Goal: Task Accomplishment & Management: Complete application form

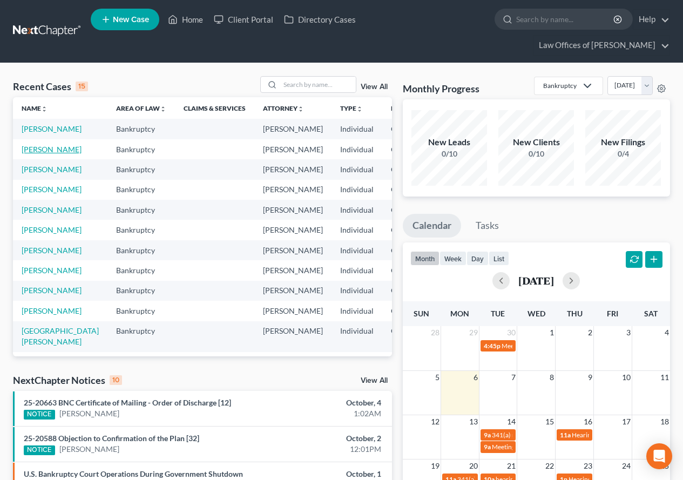
click at [32, 154] on link "[PERSON_NAME]" at bounding box center [52, 149] width 60 height 9
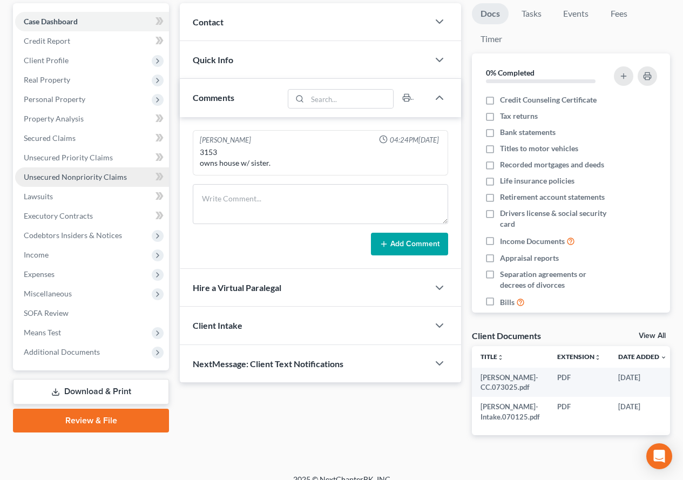
scroll to position [141, 0]
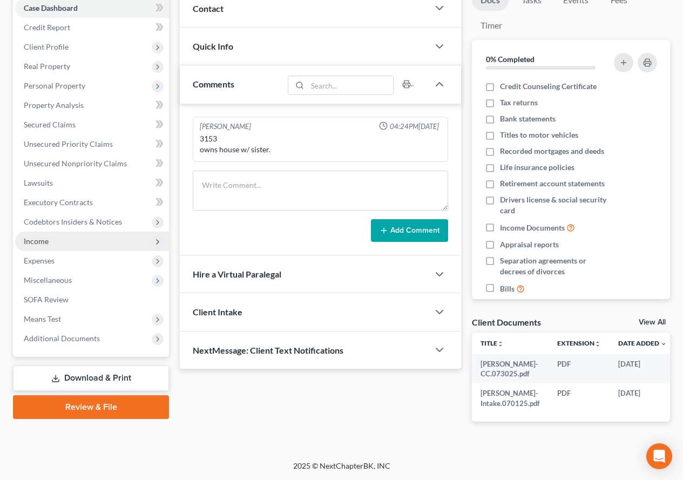
click at [32, 237] on span "Income" at bounding box center [36, 241] width 25 height 9
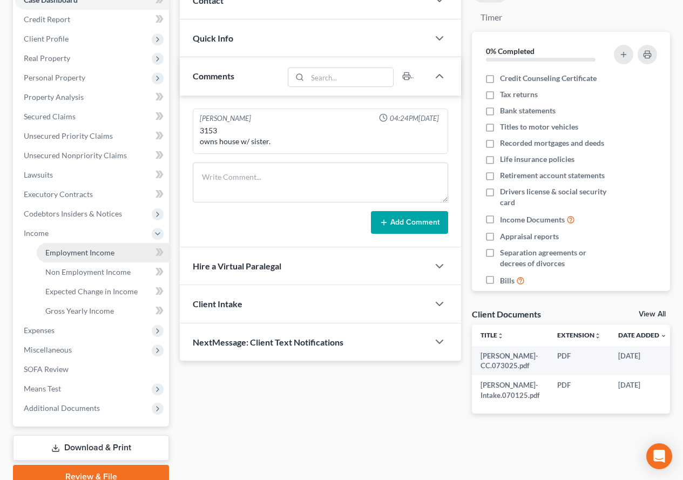
click at [62, 252] on span "Employment Income" at bounding box center [79, 252] width 69 height 9
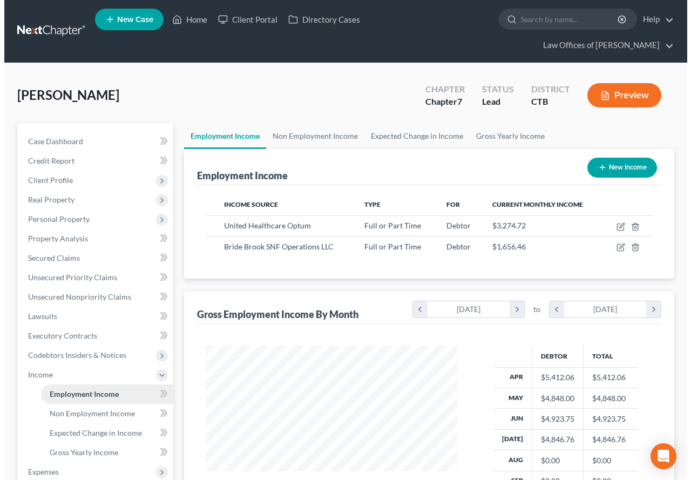
scroll to position [194, 273]
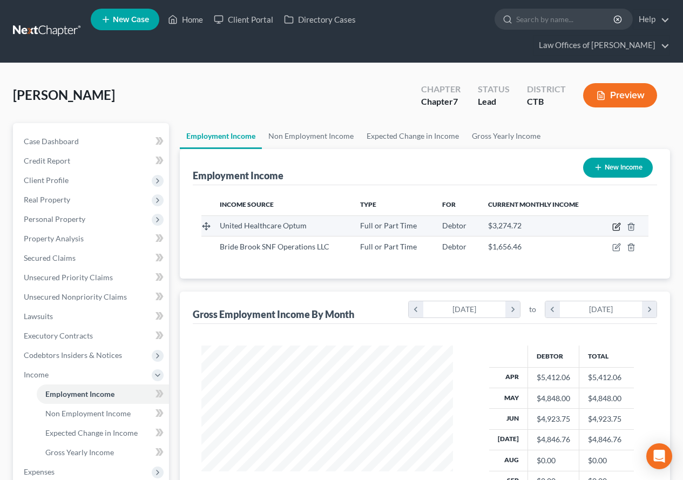
click at [618, 227] on icon "button" at bounding box center [617, 225] width 5 height 5
select select "0"
select select "2"
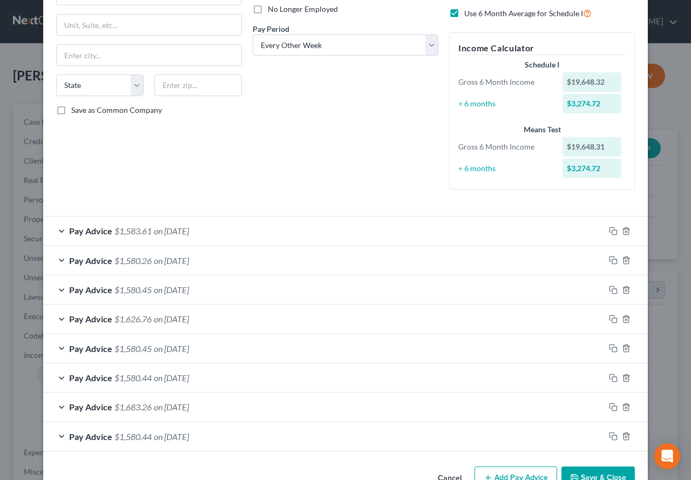
scroll to position [179, 0]
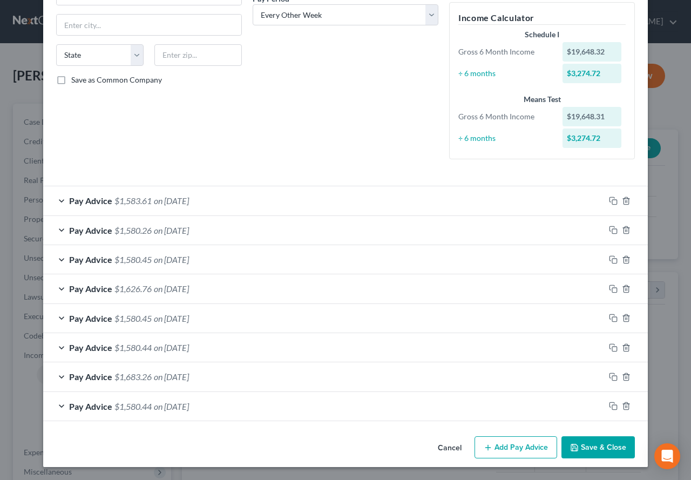
click at [56, 201] on div "Pay Advice $1,583.61 on [DATE]" at bounding box center [324, 200] width 562 height 29
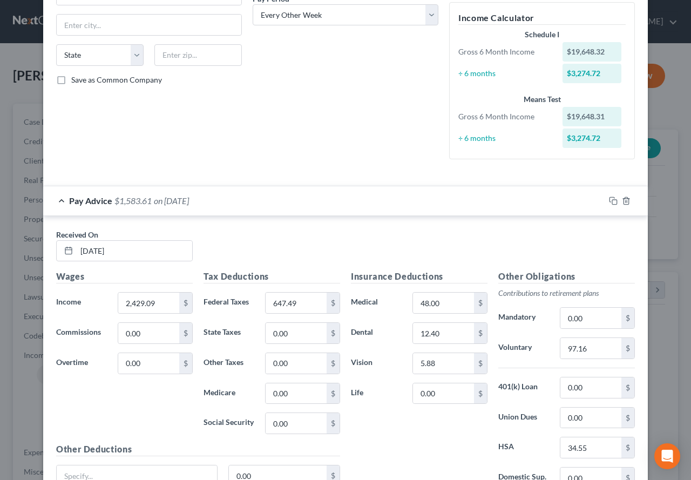
scroll to position [233, 0]
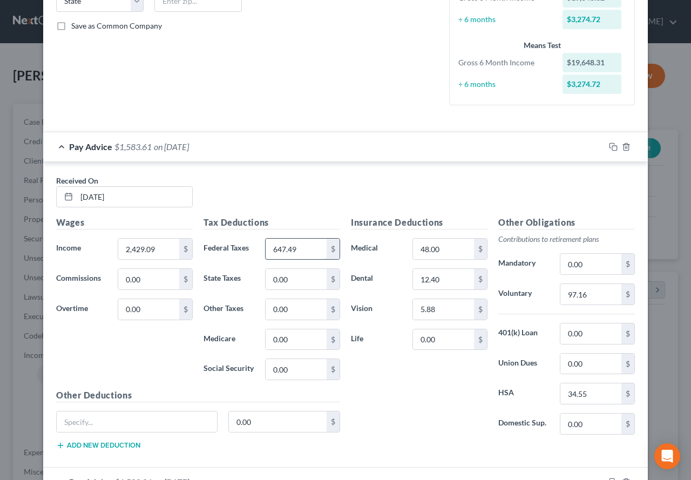
click at [290, 253] on input "647.49" at bounding box center [296, 249] width 61 height 21
click at [289, 250] on input "647.49" at bounding box center [296, 249] width 61 height 21
drag, startPoint x: 289, startPoint y: 250, endPoint x: 300, endPoint y: 248, distance: 10.4
click at [300, 248] on input "647.49" at bounding box center [296, 249] width 61 height 21
type input "647.48"
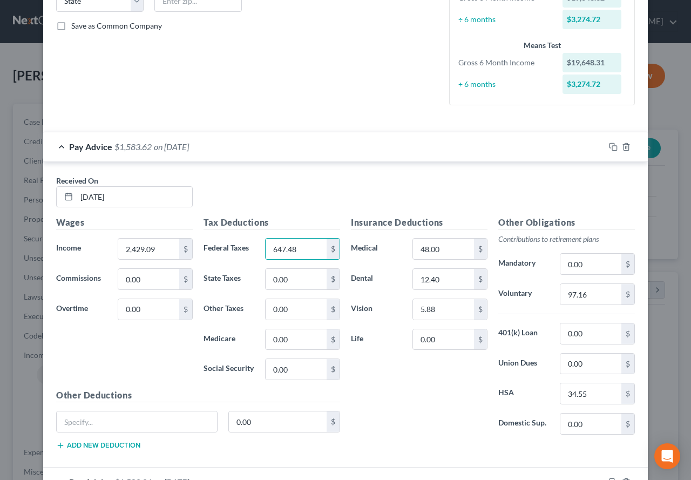
click at [346, 203] on div "Received On * [DATE]" at bounding box center [346, 196] width 590 height 42
click at [579, 396] on input "34.55" at bounding box center [591, 393] width 61 height 21
drag, startPoint x: 579, startPoint y: 396, endPoint x: 589, endPoint y: 395, distance: 9.2
click at [589, 395] on input "34.55" at bounding box center [591, 393] width 61 height 21
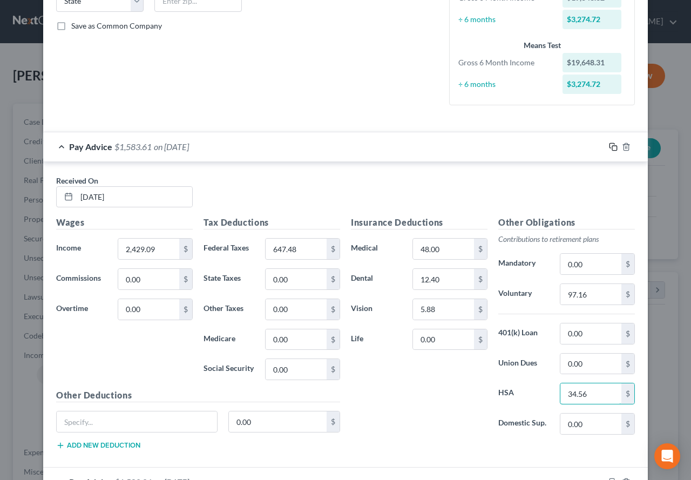
type input "34.56"
click at [609, 150] on icon "button" at bounding box center [613, 147] width 9 height 9
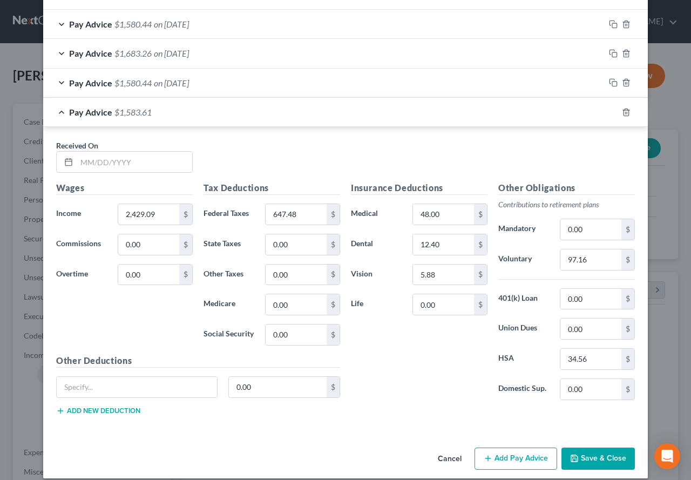
scroll to position [514, 0]
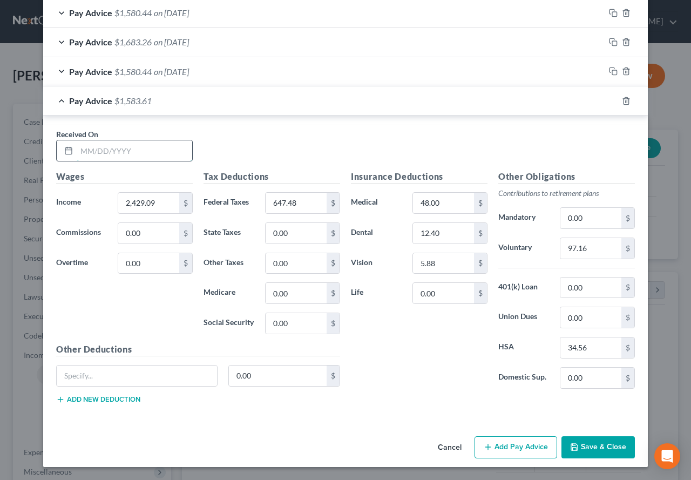
click at [102, 152] on input "text" at bounding box center [135, 150] width 116 height 21
type input "[DATE]"
click at [134, 203] on input "2,429.09" at bounding box center [148, 203] width 61 height 21
drag, startPoint x: 135, startPoint y: 203, endPoint x: 160, endPoint y: 204, distance: 25.4
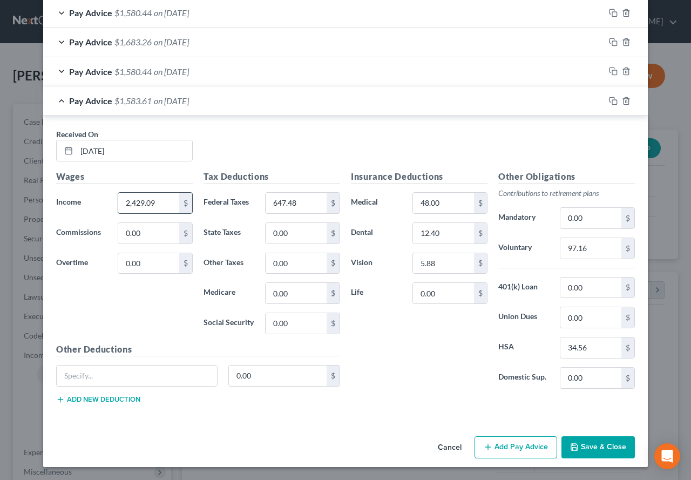
click at [160, 204] on input "2,429.09" at bounding box center [148, 203] width 61 height 21
click at [62, 76] on div "Pay Advice $1,580.44 on [DATE]" at bounding box center [324, 71] width 562 height 29
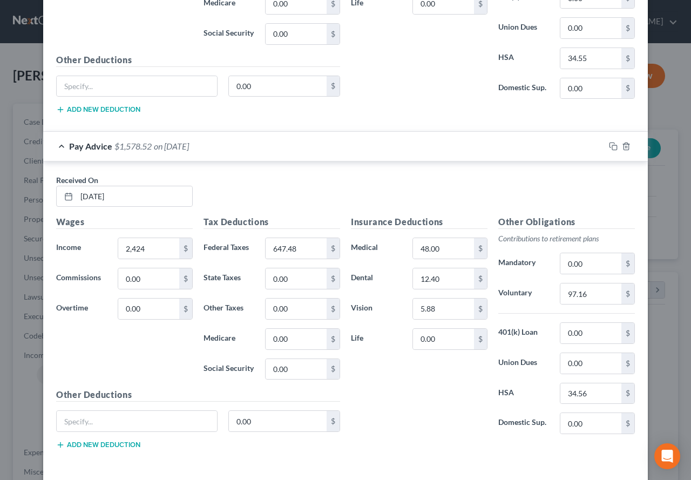
scroll to position [784, 0]
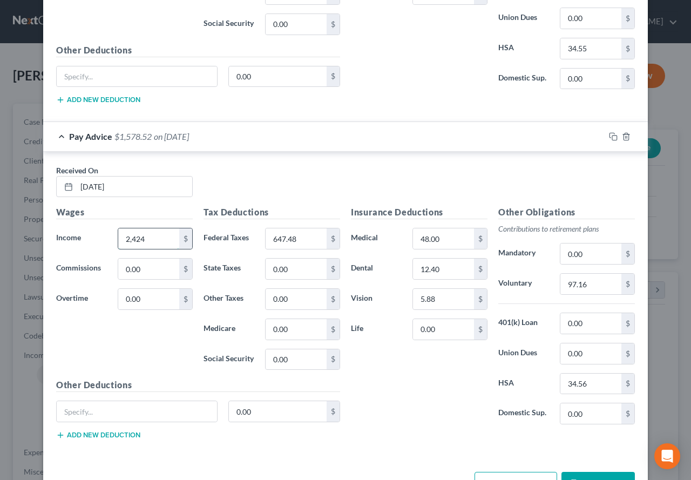
click at [143, 233] on input "2,424" at bounding box center [148, 238] width 61 height 21
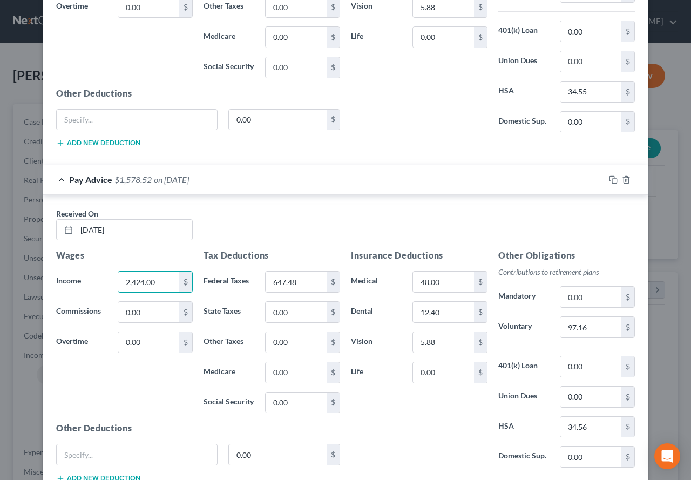
scroll to position [766, 0]
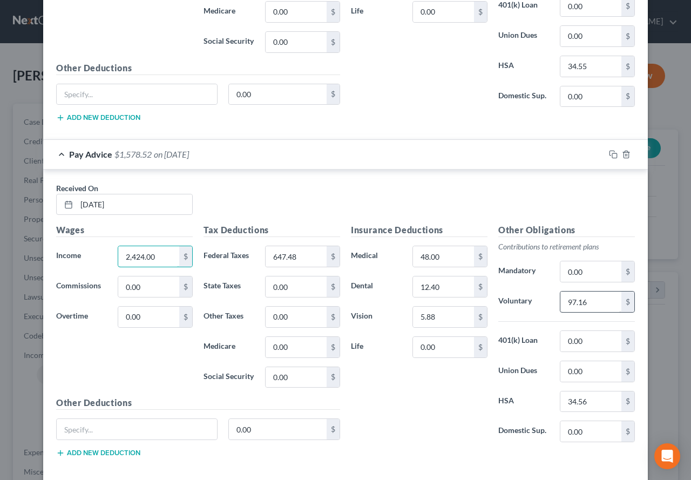
type input "2,424.00"
click at [566, 301] on input "97.16" at bounding box center [591, 302] width 61 height 21
type input "96.96"
click at [368, 190] on div "Received On * [DATE]" at bounding box center [346, 204] width 590 height 42
click at [278, 258] on input "647.48" at bounding box center [296, 256] width 61 height 21
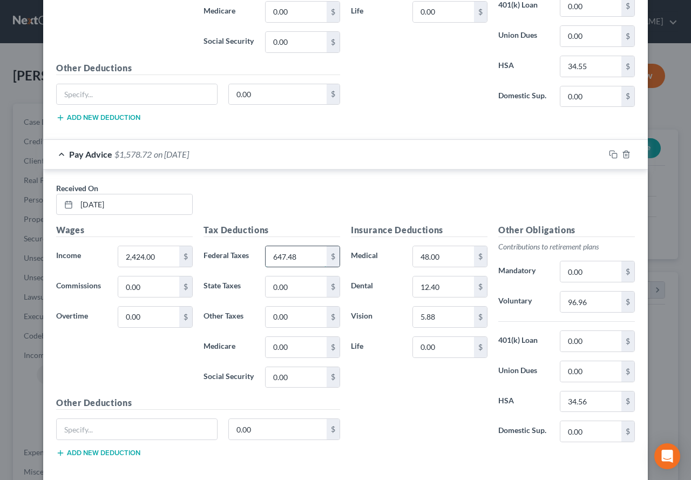
click at [278, 258] on input "647.48" at bounding box center [296, 256] width 61 height 21
drag, startPoint x: 278, startPoint y: 257, endPoint x: 295, endPoint y: 255, distance: 17.3
click at [295, 255] on input "647.48" at bounding box center [296, 256] width 61 height 21
type input "645.78"
click at [261, 191] on div "Received On * [DATE]" at bounding box center [346, 204] width 590 height 42
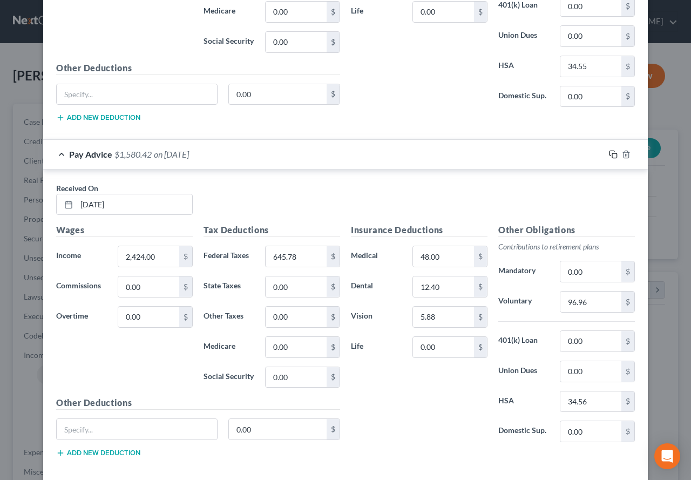
click at [610, 155] on icon "button" at bounding box center [612, 153] width 5 height 5
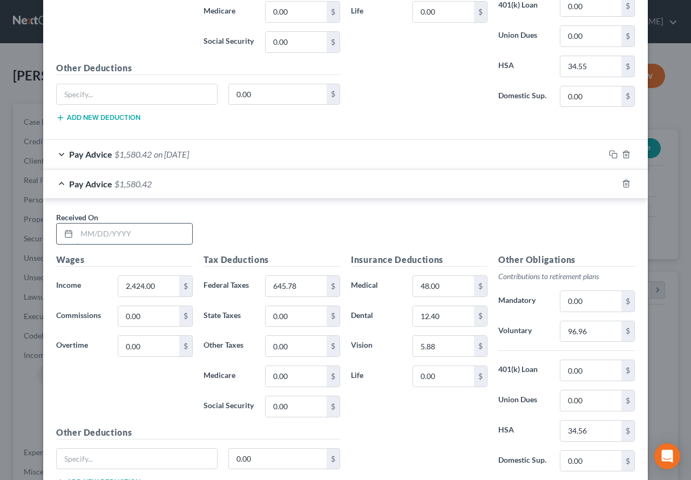
click at [77, 234] on input "text" at bounding box center [135, 234] width 116 height 21
type input "[DATE]"
click at [136, 287] on input "2,424.00" at bounding box center [148, 286] width 61 height 21
type input "2,422.00"
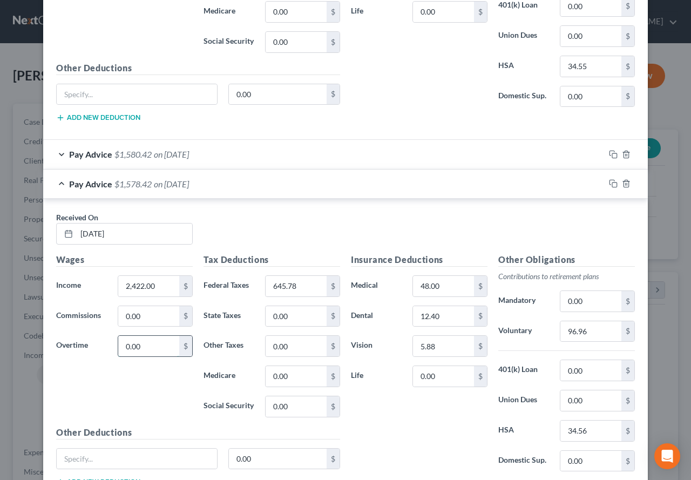
click at [142, 348] on input "0.00" at bounding box center [148, 346] width 61 height 21
type input "45.45"
click at [583, 334] on input "96.96" at bounding box center [591, 331] width 61 height 21
type input "98.70"
click at [316, 287] on input "645.78" at bounding box center [296, 286] width 61 height 21
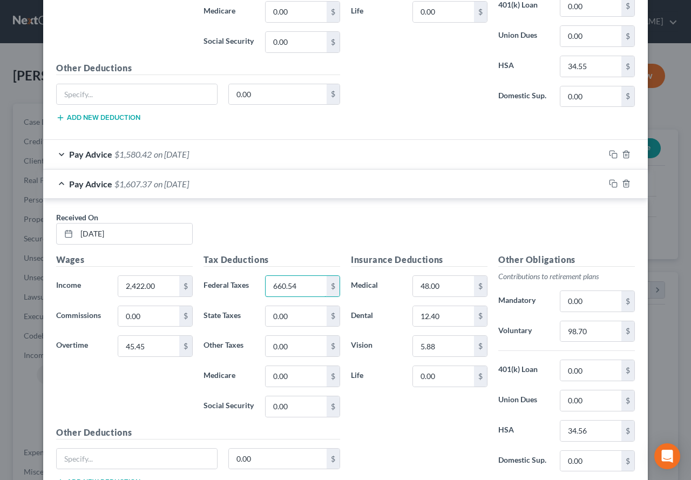
type input "660.54"
click at [297, 232] on div "Received On * [DATE]" at bounding box center [346, 233] width 590 height 42
click at [609, 154] on icon "button" at bounding box center [613, 154] width 9 height 9
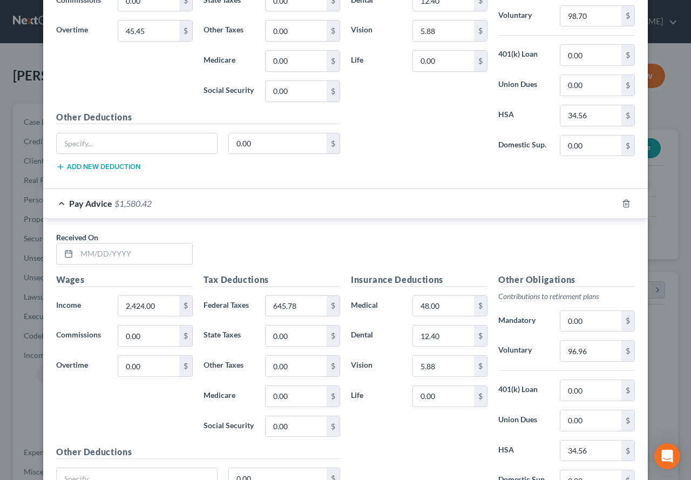
scroll to position [1144, 0]
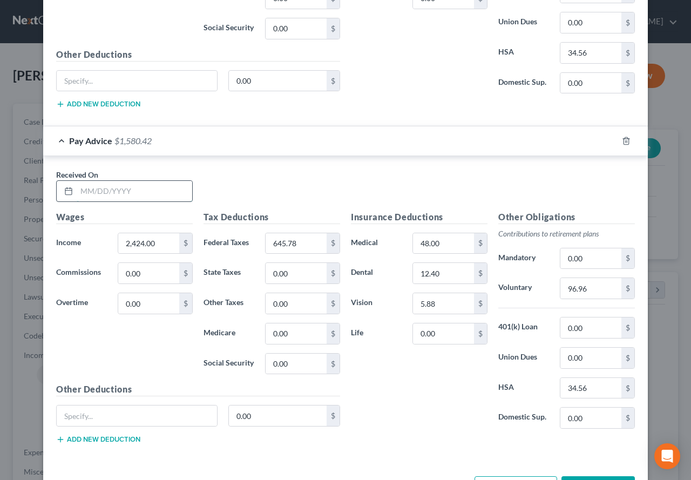
click at [123, 188] on input "text" at bounding box center [135, 191] width 116 height 21
type input "[DATE]"
click at [160, 244] on input "2,424.00" at bounding box center [148, 243] width 61 height 21
drag, startPoint x: 158, startPoint y: 242, endPoint x: 101, endPoint y: 242, distance: 56.7
click at [101, 242] on div "Income * 3,432.07 $" at bounding box center [124, 244] width 147 height 22
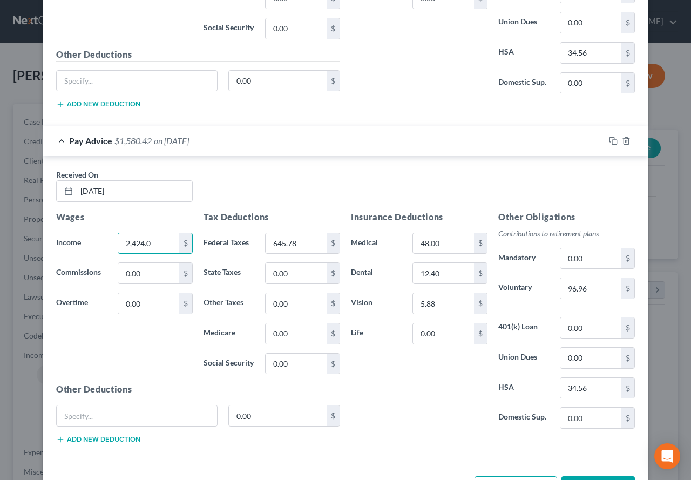
type input "2,424.00"
click at [298, 244] on input "645.78" at bounding box center [296, 243] width 61 height 21
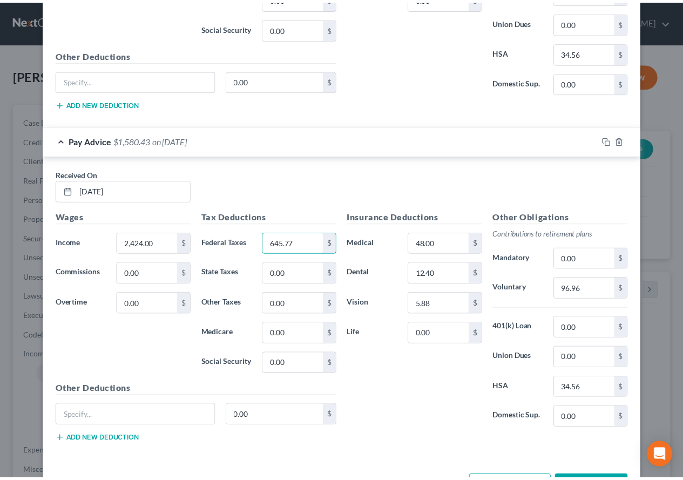
scroll to position [1184, 0]
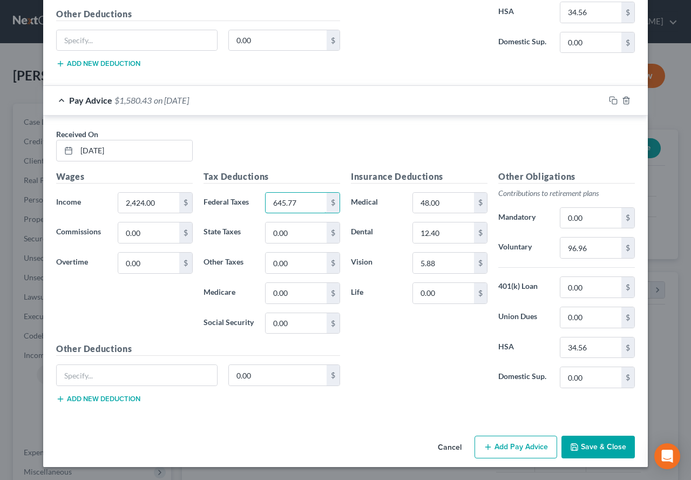
type input "645.77"
click at [571, 443] on icon "button" at bounding box center [574, 447] width 9 height 9
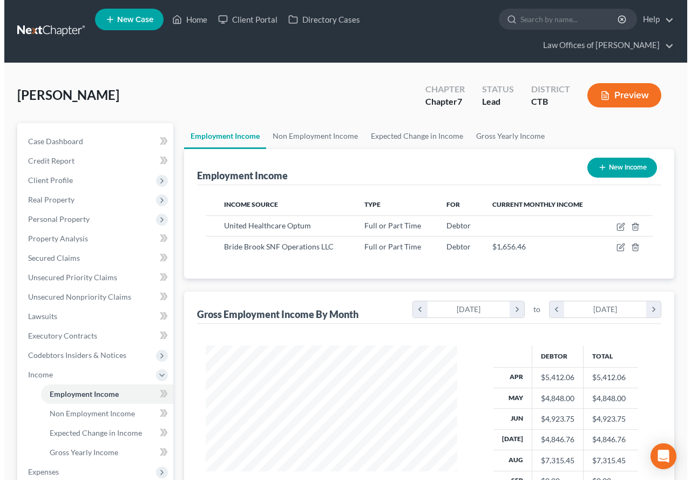
scroll to position [539820, 539740]
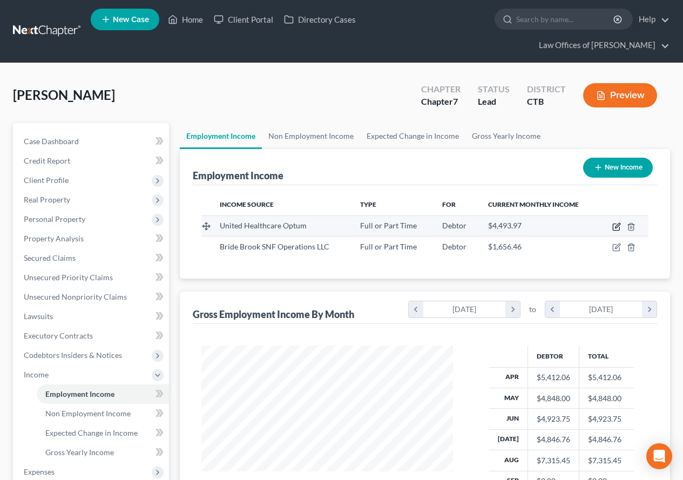
click at [613, 228] on icon "button" at bounding box center [616, 227] width 6 height 6
select select "0"
select select "2"
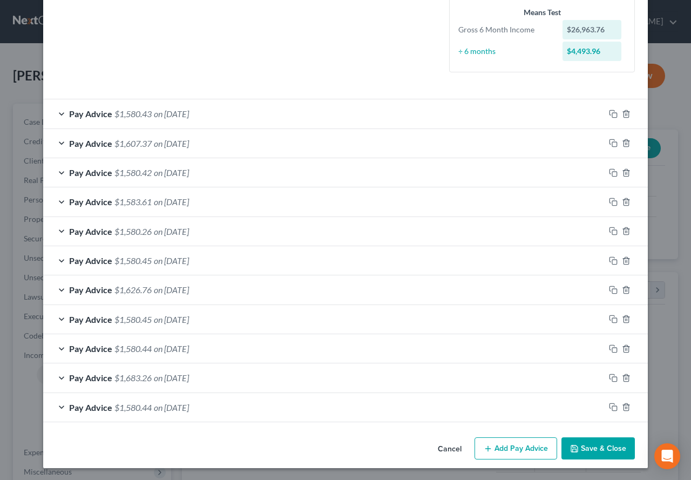
scroll to position [267, 0]
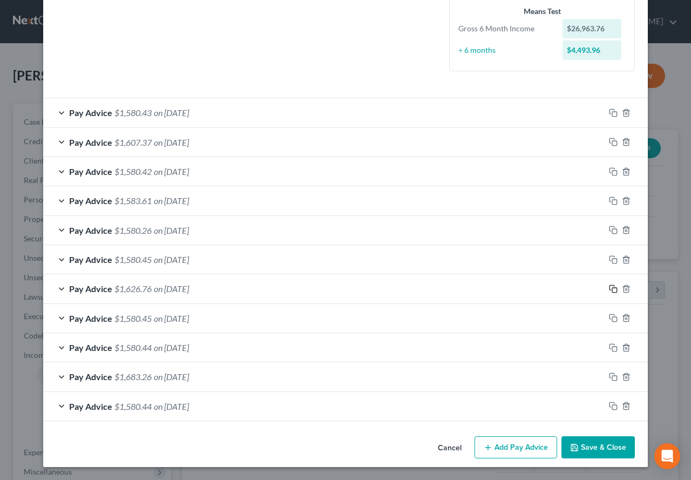
click at [609, 287] on icon "button" at bounding box center [613, 289] width 9 height 9
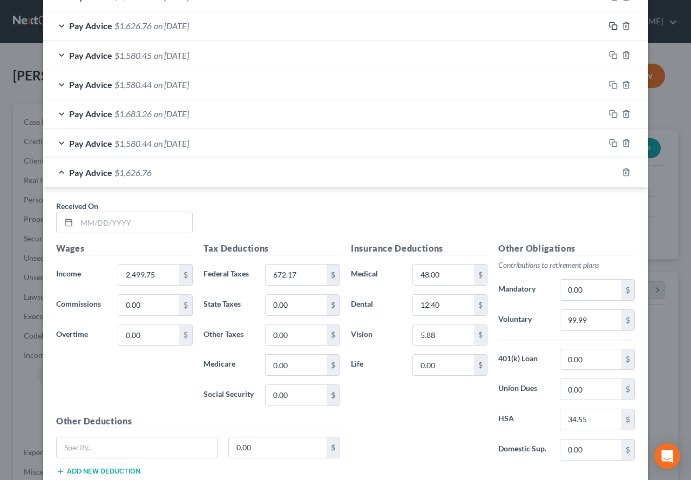
scroll to position [537, 0]
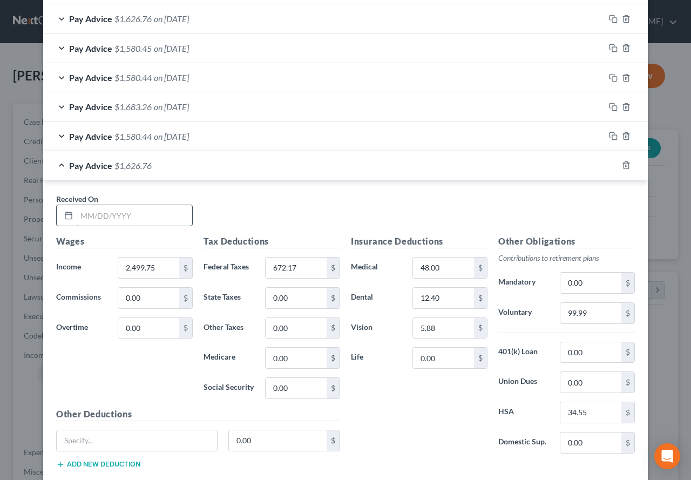
click at [81, 215] on input "text" at bounding box center [135, 215] width 116 height 21
type input "[DATE]"
click at [152, 265] on input "2,499.75" at bounding box center [148, 268] width 61 height 21
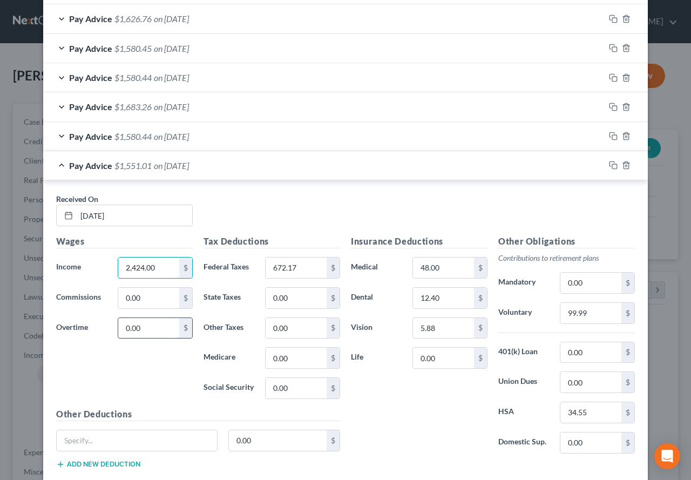
type input "2,424.00"
click at [147, 323] on input "0.00" at bounding box center [148, 328] width 61 height 21
type input "10.09"
click at [163, 267] on input "2,424.00" at bounding box center [148, 268] width 61 height 21
type input "2,544.20"
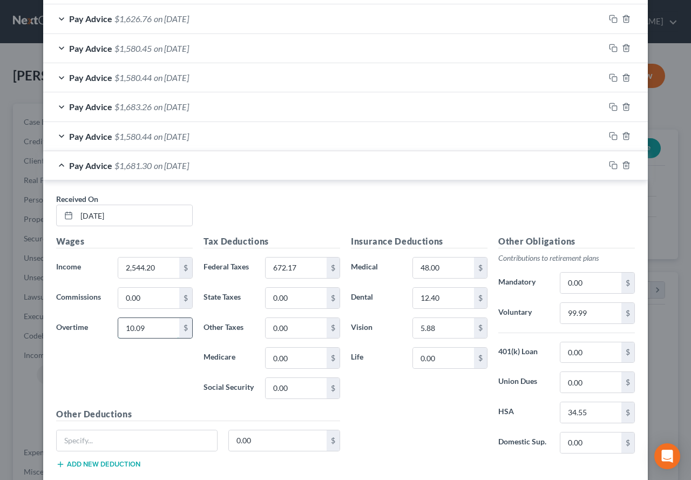
click at [147, 325] on input "10.09" at bounding box center [148, 328] width 61 height 21
type input "15.13"
click at [591, 319] on input "99.99" at bounding box center [591, 313] width 61 height 21
type input "102.37"
click at [581, 414] on input "34.55" at bounding box center [591, 412] width 61 height 21
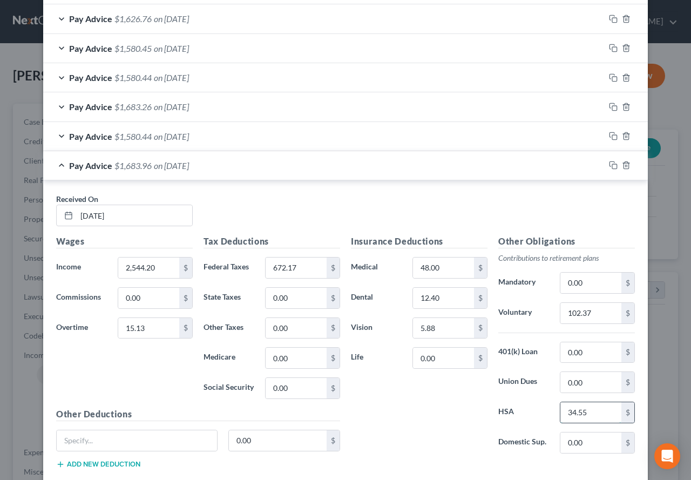
click at [581, 413] on input "34.55" at bounding box center [591, 412] width 61 height 21
click at [603, 415] on input "34.55" at bounding box center [591, 412] width 61 height 21
type input "34.56"
click at [302, 267] on input "672.17" at bounding box center [296, 268] width 61 height 21
type input "696.64"
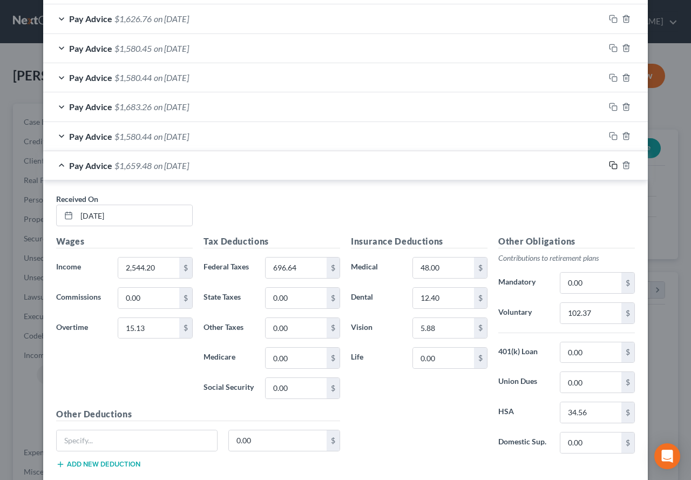
click at [610, 162] on icon "button" at bounding box center [612, 164] width 5 height 5
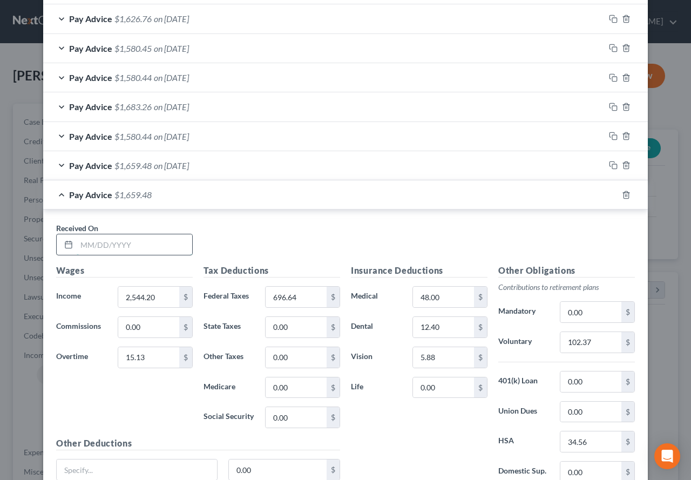
click at [102, 242] on input "text" at bounding box center [135, 244] width 116 height 21
type input "[DATE]"
click at [157, 300] on input "2,544.20" at bounding box center [148, 297] width 61 height 21
type input "2,647.80"
click at [154, 355] on input "15.13" at bounding box center [148, 357] width 61 height 21
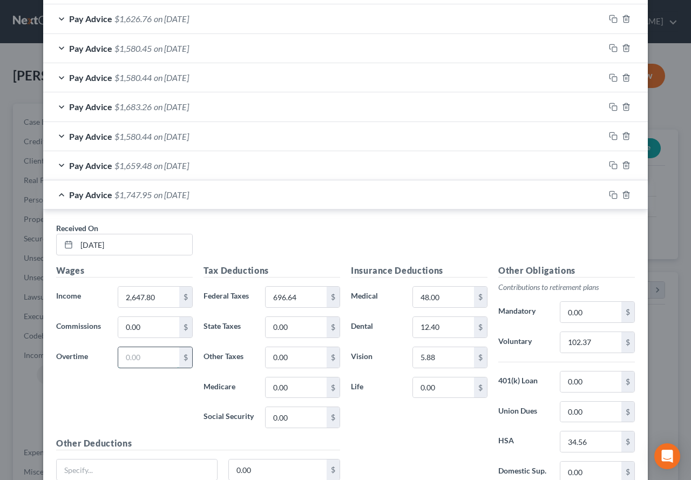
click at [135, 358] on input "text" at bounding box center [148, 357] width 61 height 21
type input "403.34"
click at [296, 301] on input "696.64" at bounding box center [296, 297] width 61 height 21
type input "879.07"
click at [163, 301] on input "2,647.80" at bounding box center [148, 297] width 61 height 21
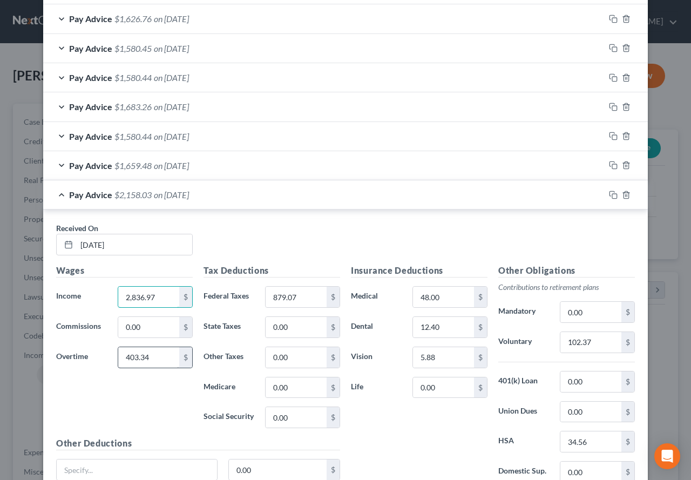
type input "2,836.97"
click at [153, 361] on input "403.34" at bounding box center [148, 357] width 61 height 21
click at [597, 341] on input "102.37" at bounding box center [591, 342] width 61 height 21
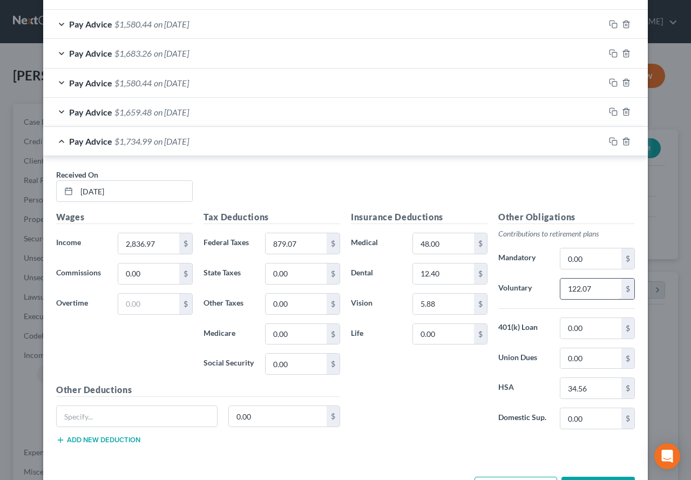
scroll to position [591, 0]
type input "122.07"
click at [156, 245] on input "2,836.97" at bounding box center [148, 243] width 61 height 21
type input "3,059.88"
click at [231, 184] on div "Received On * [DATE]" at bounding box center [346, 189] width 590 height 42
